Goal: Use online tool/utility: Utilize a website feature to perform a specific function

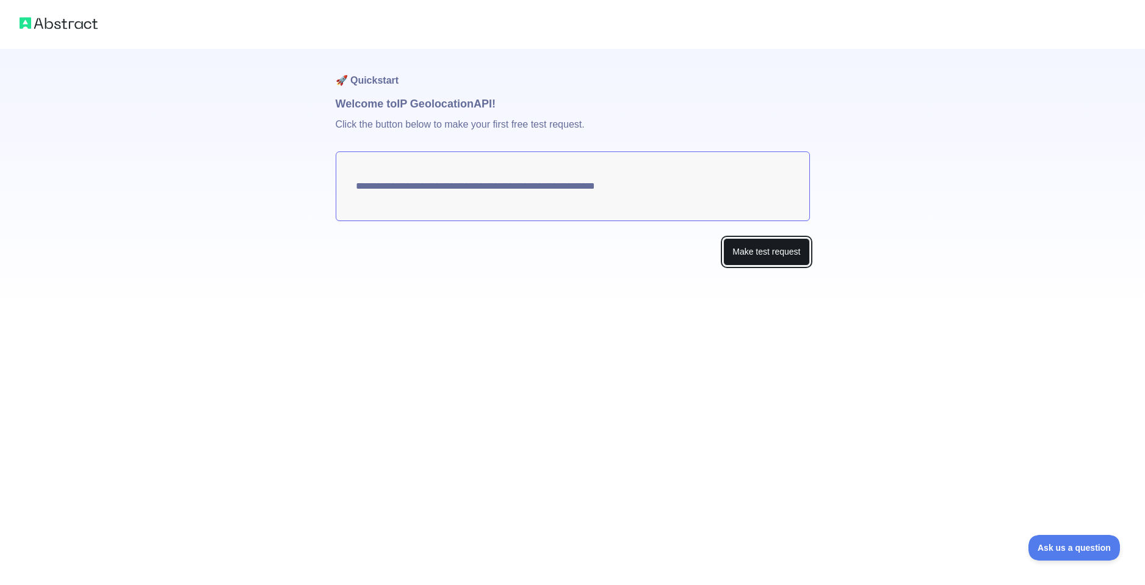
click at [736, 248] on button "Make test request" at bounding box center [766, 251] width 86 height 27
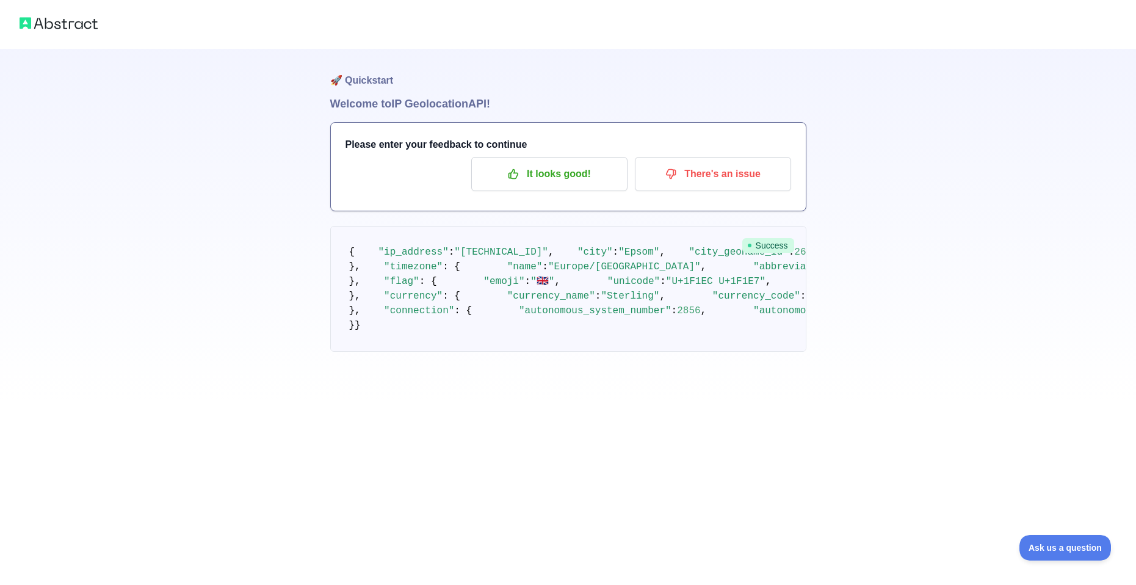
click at [426, 249] on pre "{ "ip_address" : "[TECHNICAL_ID]" , "city" : "Epsom" , "city_geoname_id" : 2649…" at bounding box center [568, 289] width 476 height 126
click at [483, 273] on pre "{ "ip_address" : "[TECHNICAL_ID]" , "city" : "Epsom" , "city_geoname_id" : 2649…" at bounding box center [568, 289] width 476 height 126
click at [490, 258] on span ""[TECHNICAL_ID]"" at bounding box center [501, 252] width 94 height 11
drag, startPoint x: 490, startPoint y: 293, endPoint x: 479, endPoint y: 292, distance: 10.4
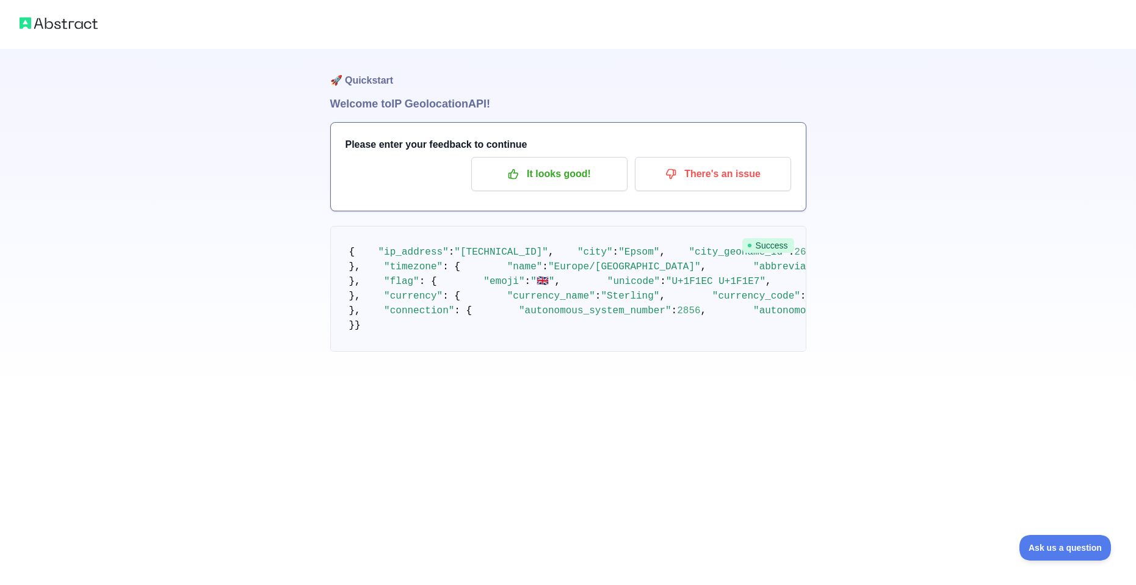
click at [794, 258] on span "2649957" at bounding box center [814, 252] width 41 height 11
click at [425, 255] on pre "{ "ip_address" : "[TECHNICAL_ID]" , "city" : "Epsom" , "city_geoname_id" : 2649…" at bounding box center [568, 289] width 476 height 126
drag, startPoint x: 405, startPoint y: 313, endPoint x: 414, endPoint y: 328, distance: 18.0
click at [414, 328] on pre "{ "ip_address" : "[TECHNICAL_ID]" , "city" : "Epsom" , "city_geoname_id" : 2649…" at bounding box center [568, 289] width 476 height 126
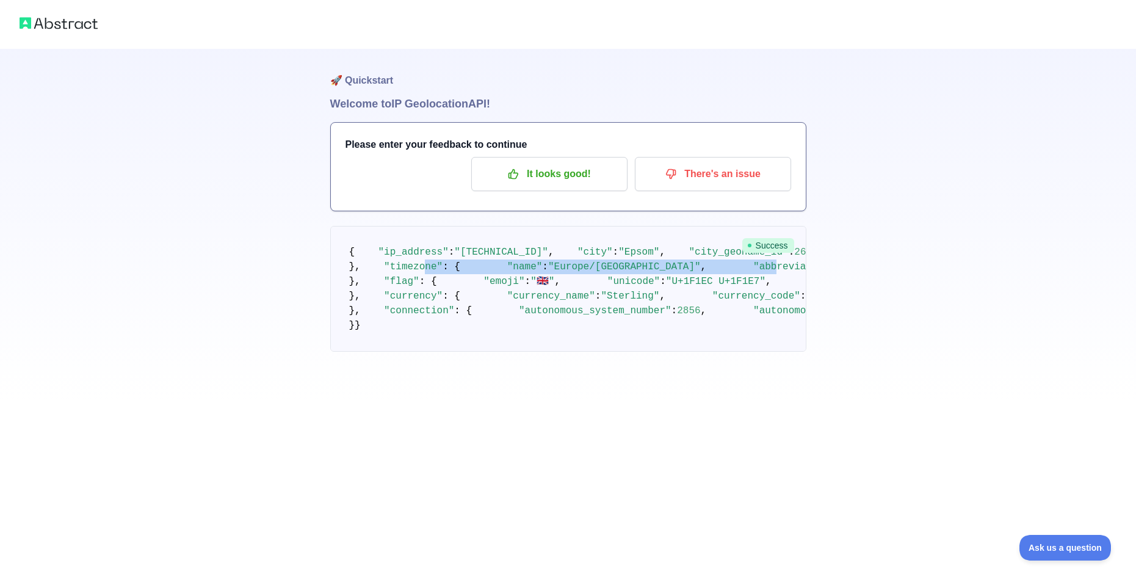
click at [753, 272] on span ""abbreviation"" at bounding box center [794, 266] width 82 height 11
